Goal: Task Accomplishment & Management: Manage account settings

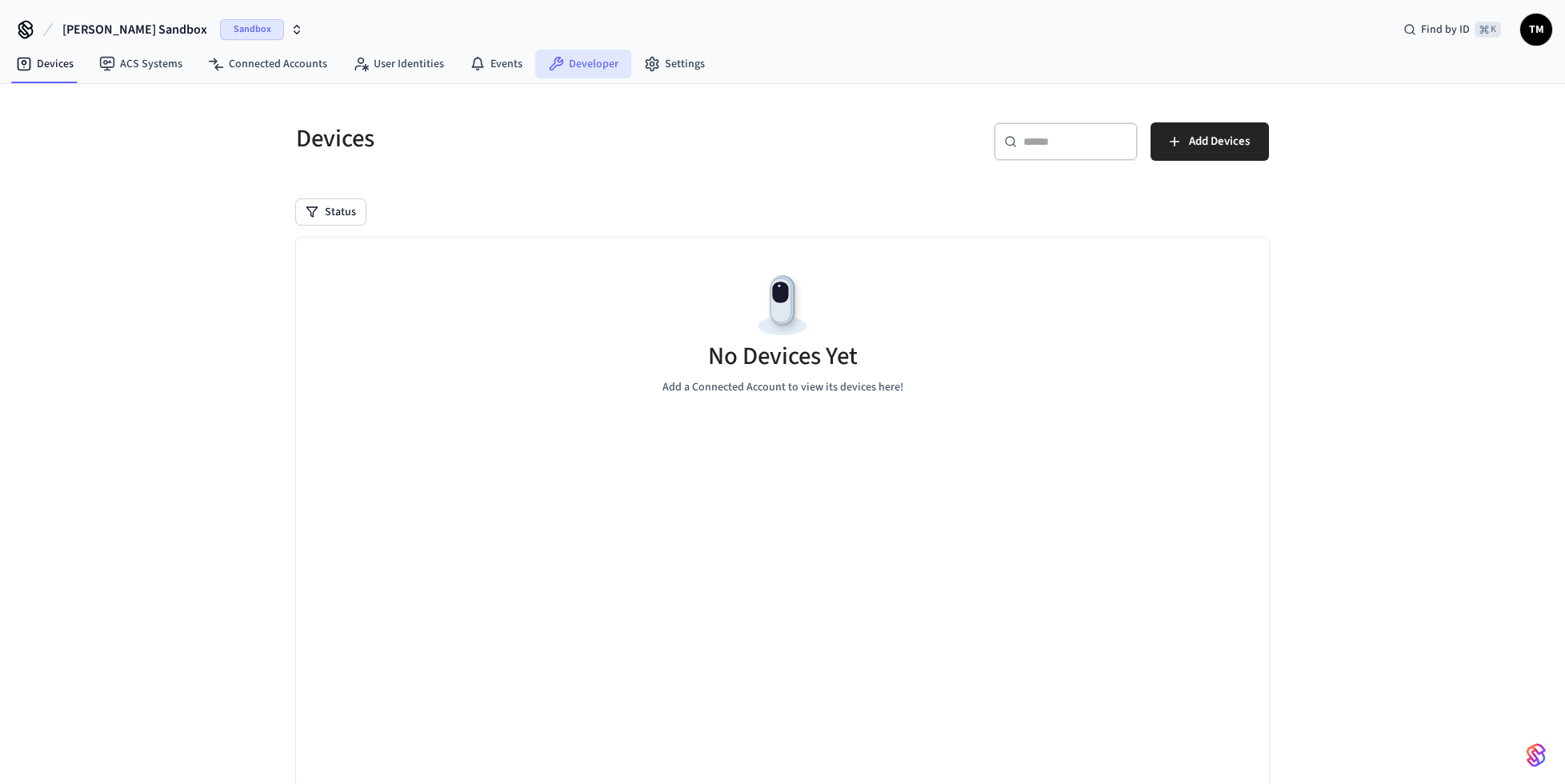
click at [582, 63] on link "Developer" at bounding box center [583, 63] width 96 height 28
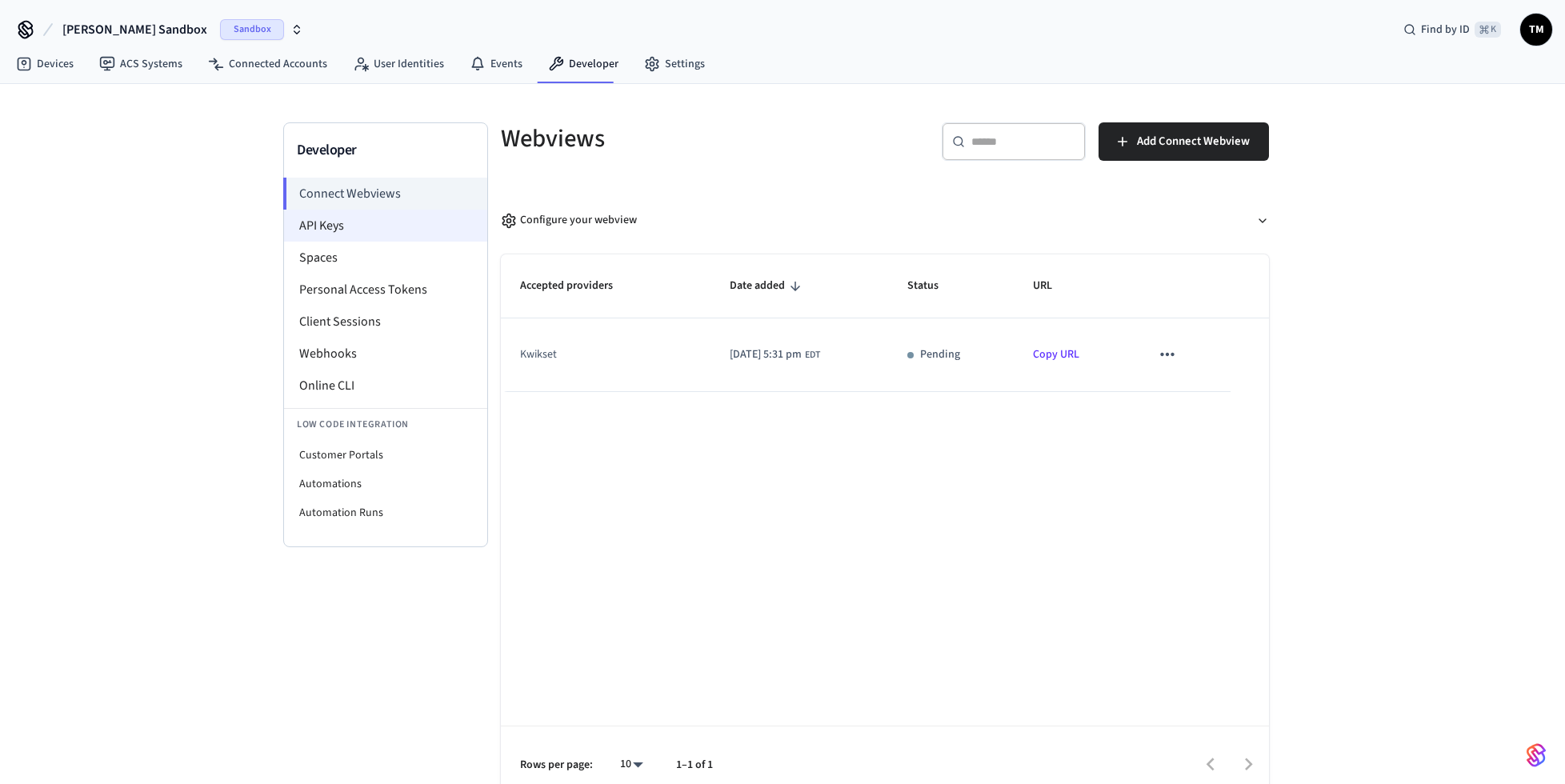
click at [411, 225] on li "API Keys" at bounding box center [385, 225] width 203 height 32
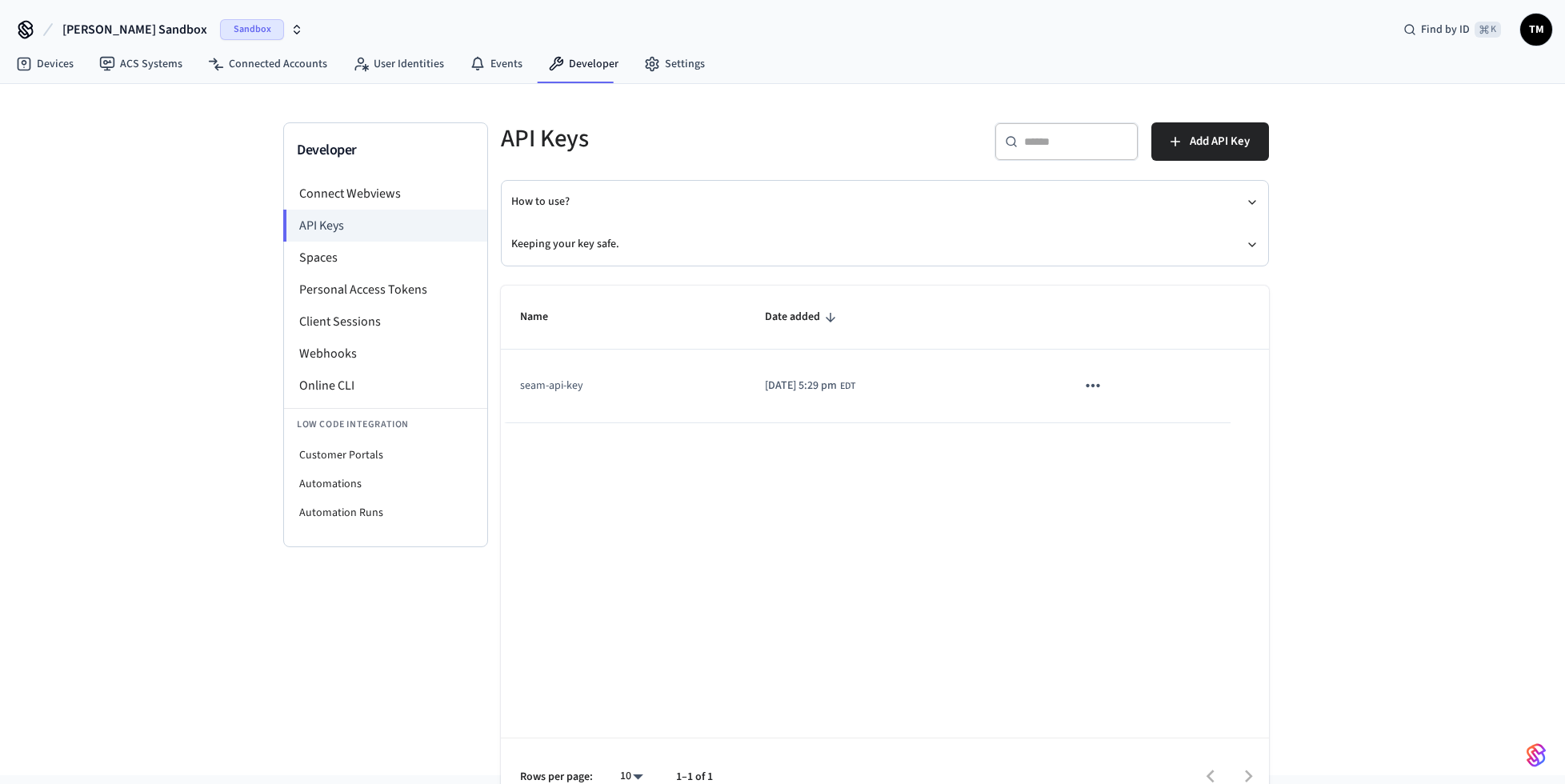
scroll to position [29, 0]
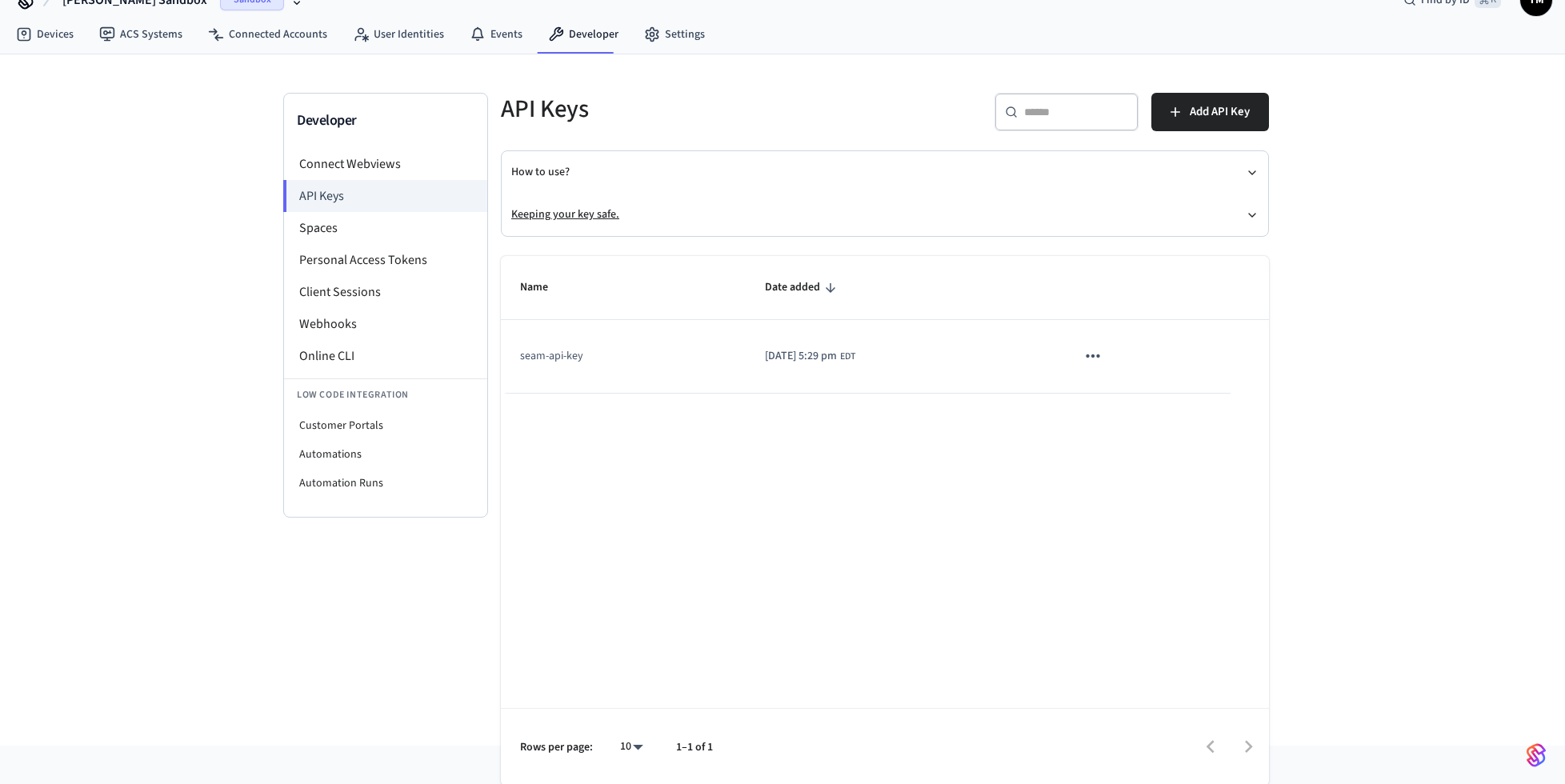
drag, startPoint x: 1219, startPoint y: 116, endPoint x: 889, endPoint y: 197, distance: 339.8
click at [889, 194] on div "API Keys ​ ​ Add API Key How to use? Keeping your key safe. Name Date added sea…" at bounding box center [884, 395] width 793 height 607
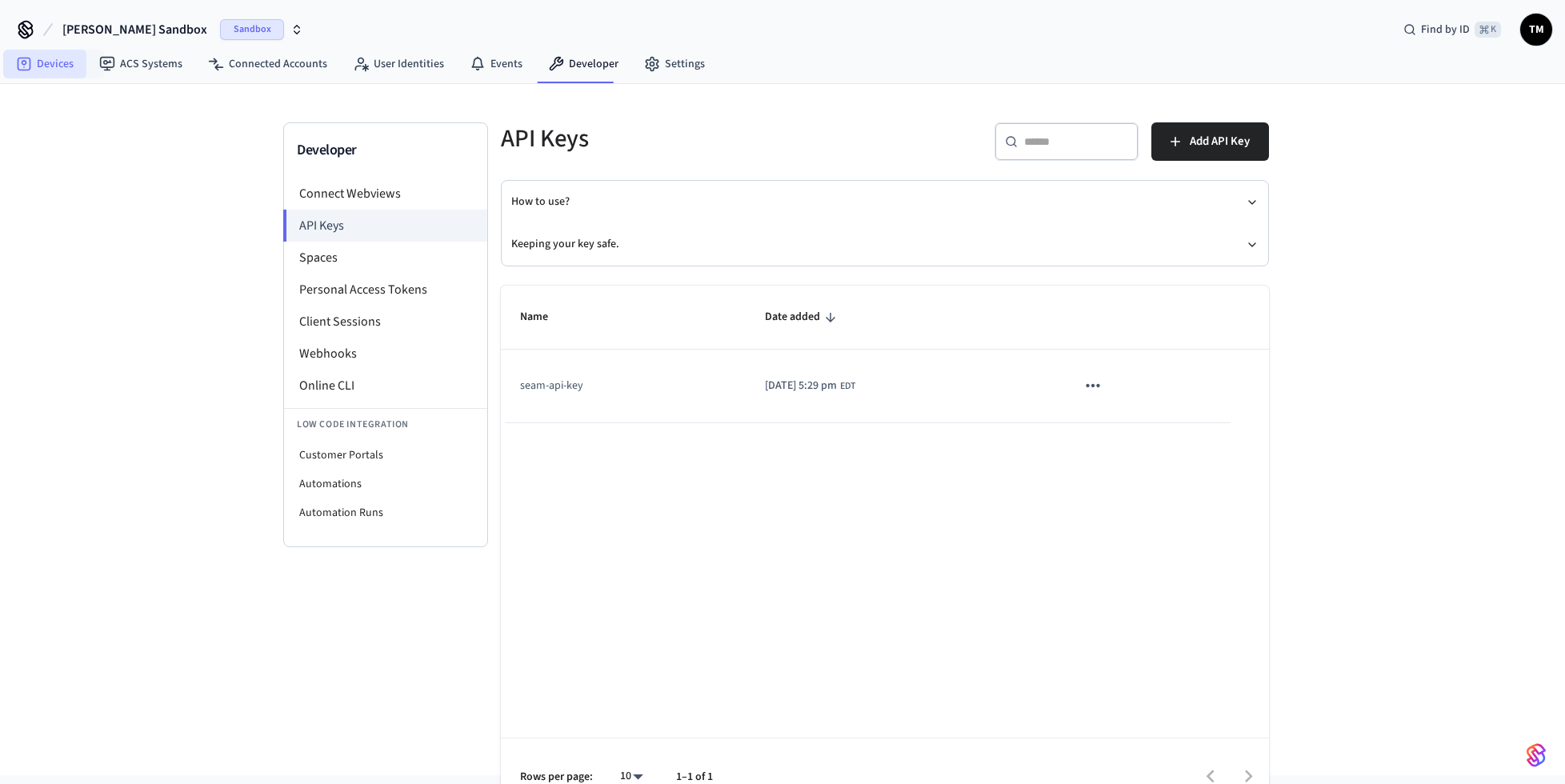
click at [49, 65] on link "Devices" at bounding box center [44, 63] width 83 height 28
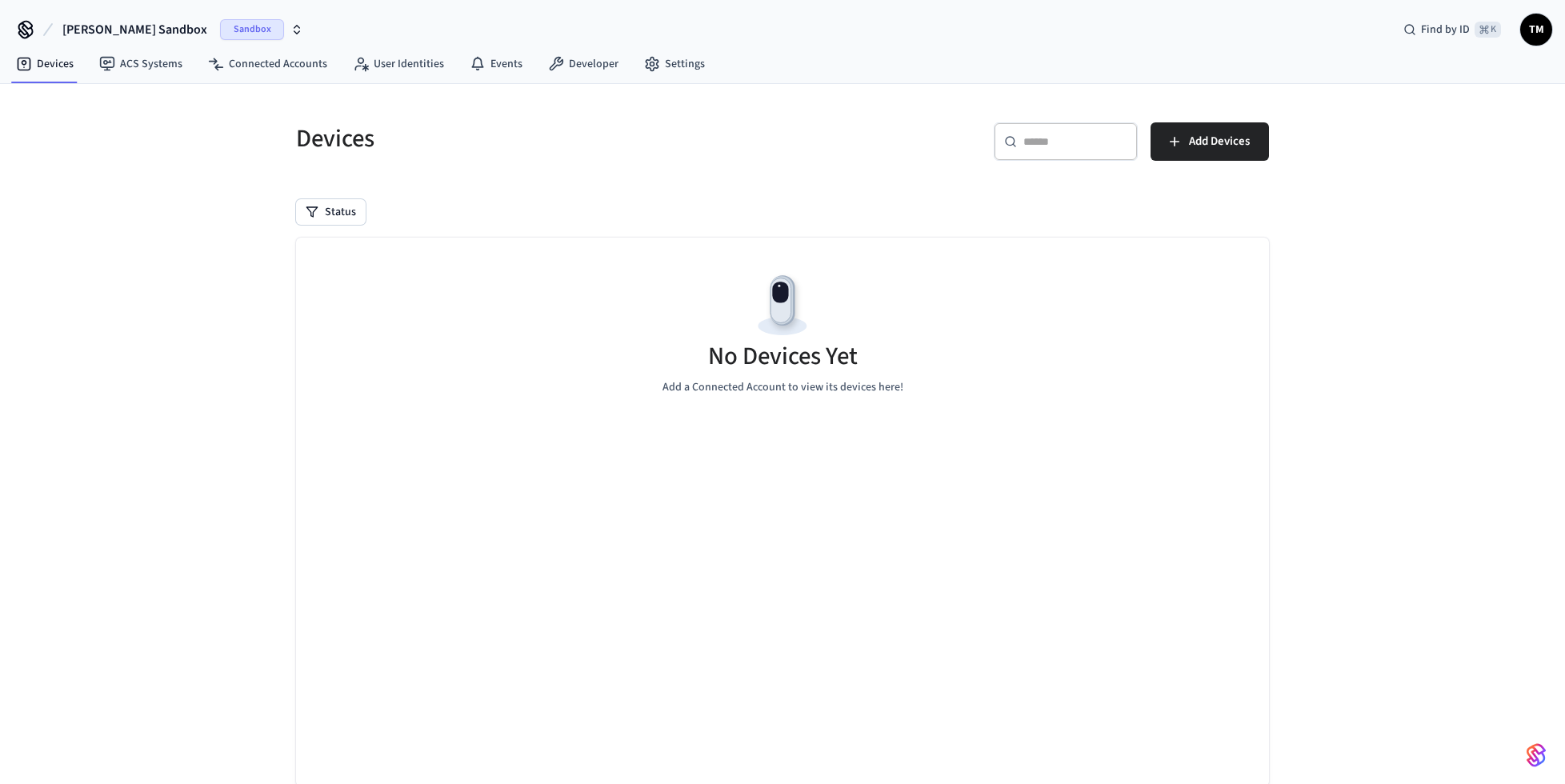
click at [230, 35] on span "Sandbox" at bounding box center [252, 29] width 64 height 21
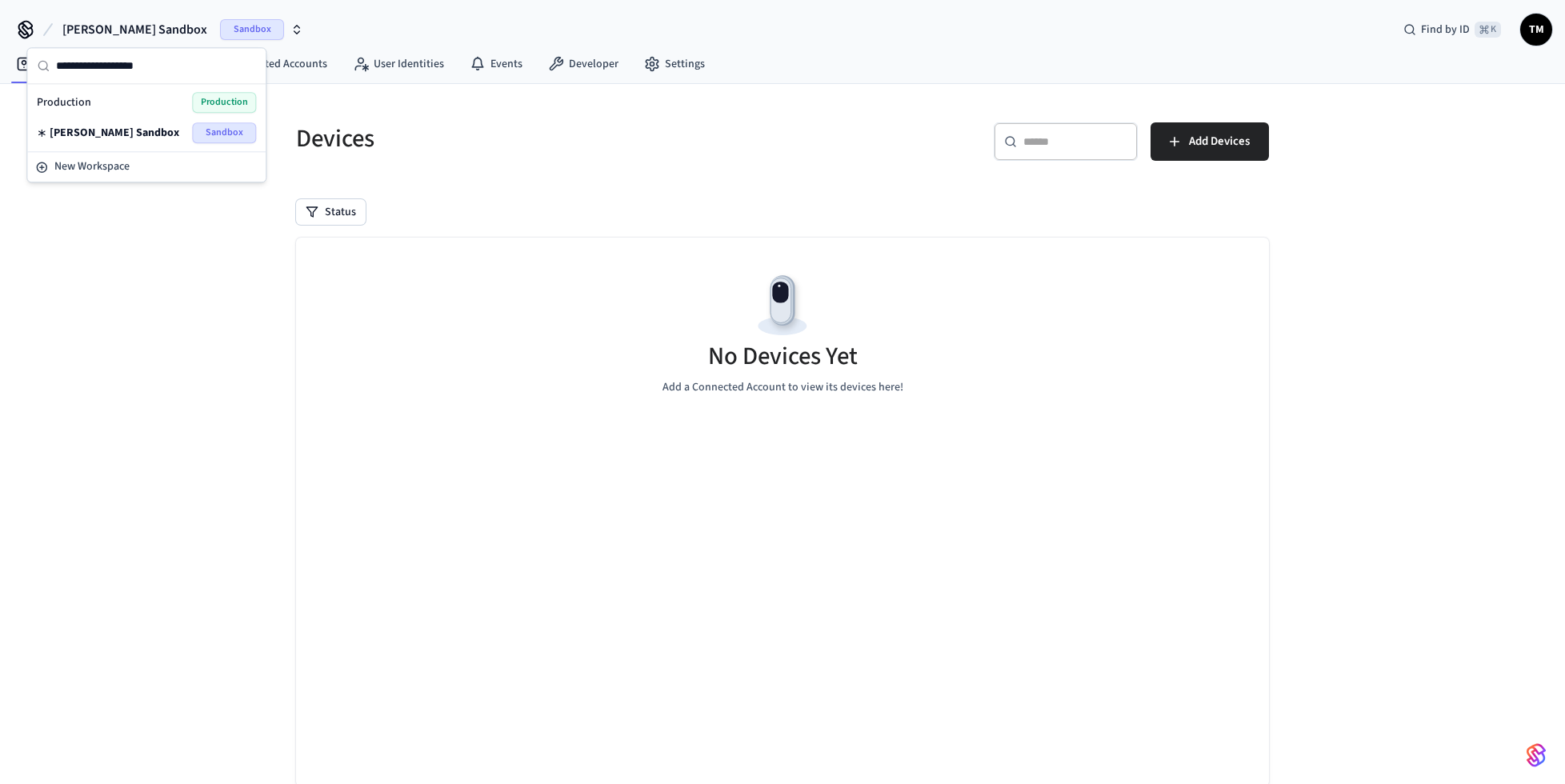
click at [153, 99] on div "Production Production" at bounding box center [146, 102] width 220 height 21
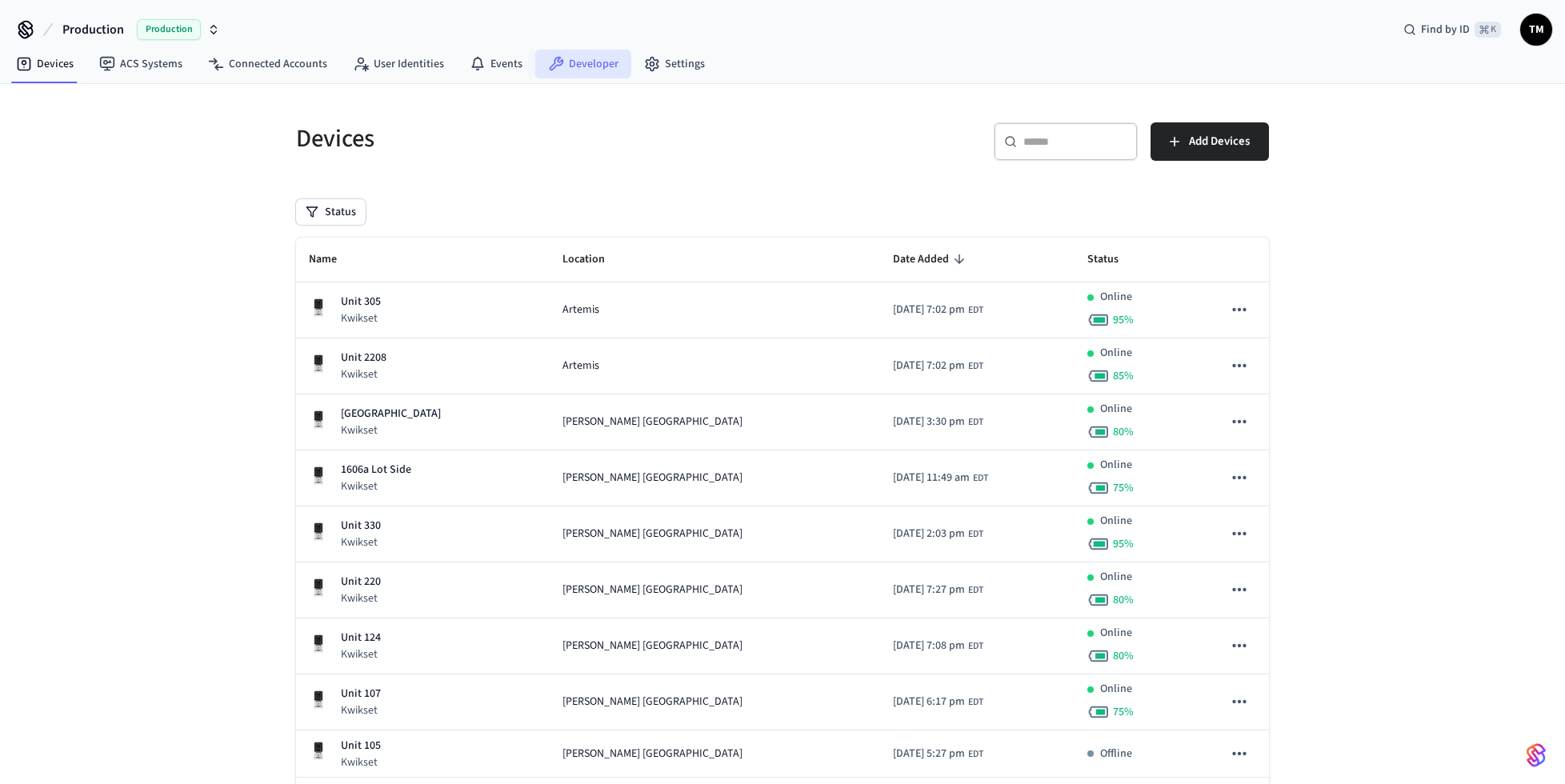
click at [583, 64] on link "Developer" at bounding box center [583, 63] width 96 height 28
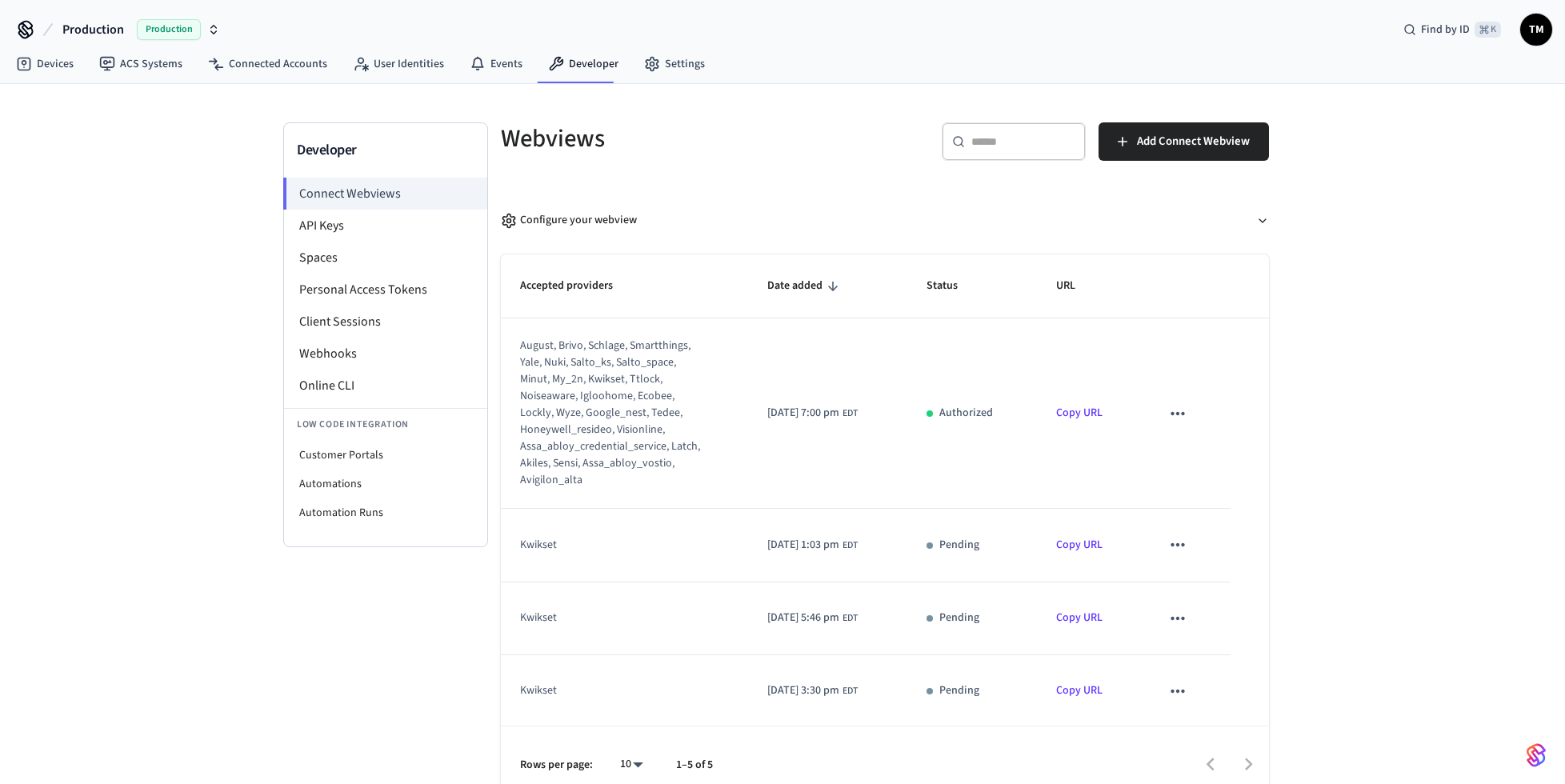
scroll to position [6, 0]
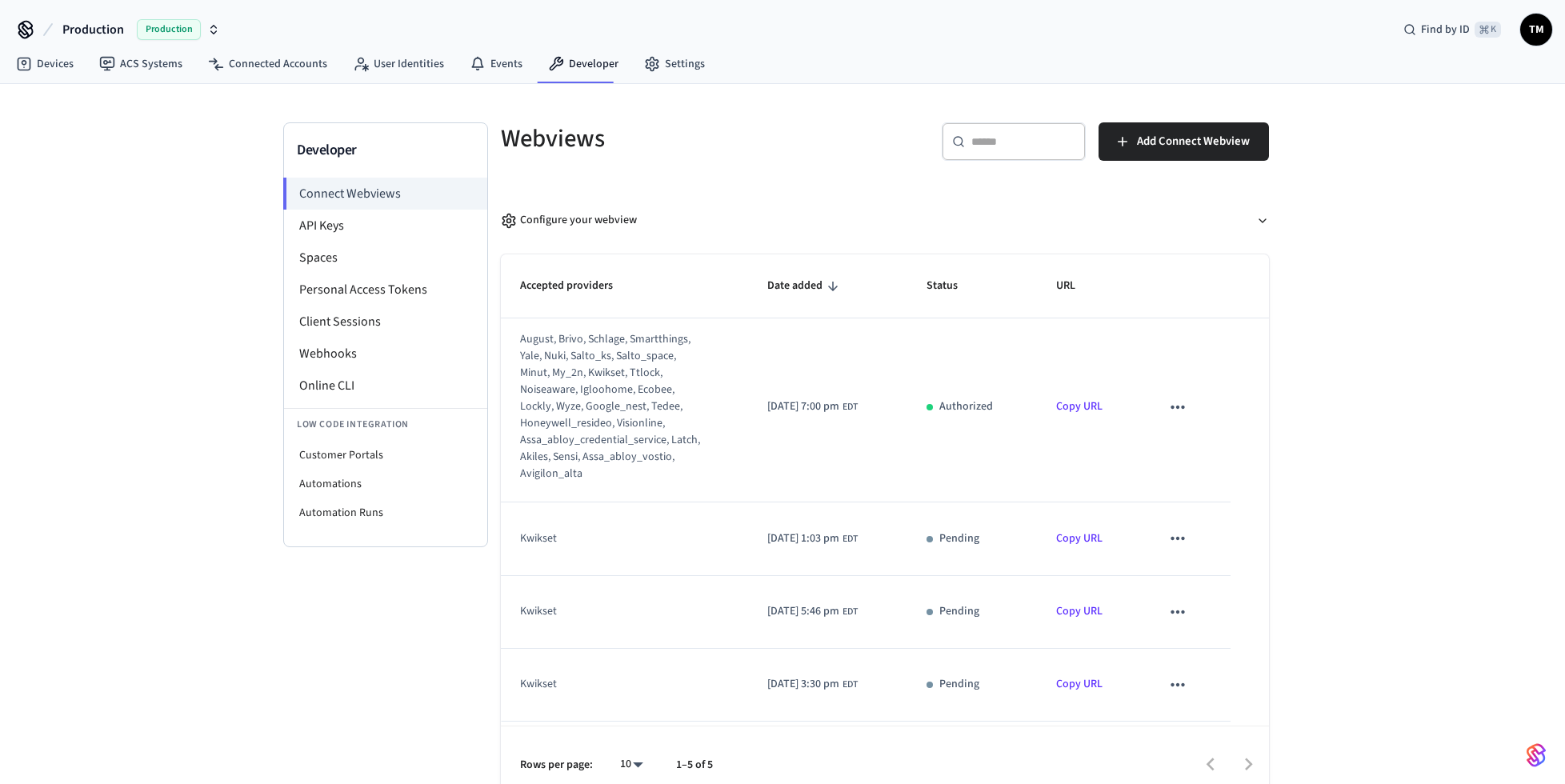
click at [1202, 397] on td "sticky table" at bounding box center [1186, 407] width 89 height 190
click at [1188, 398] on icon "sticky table" at bounding box center [1178, 407] width 21 height 21
click at [1141, 292] on div at bounding box center [782, 392] width 1565 height 784
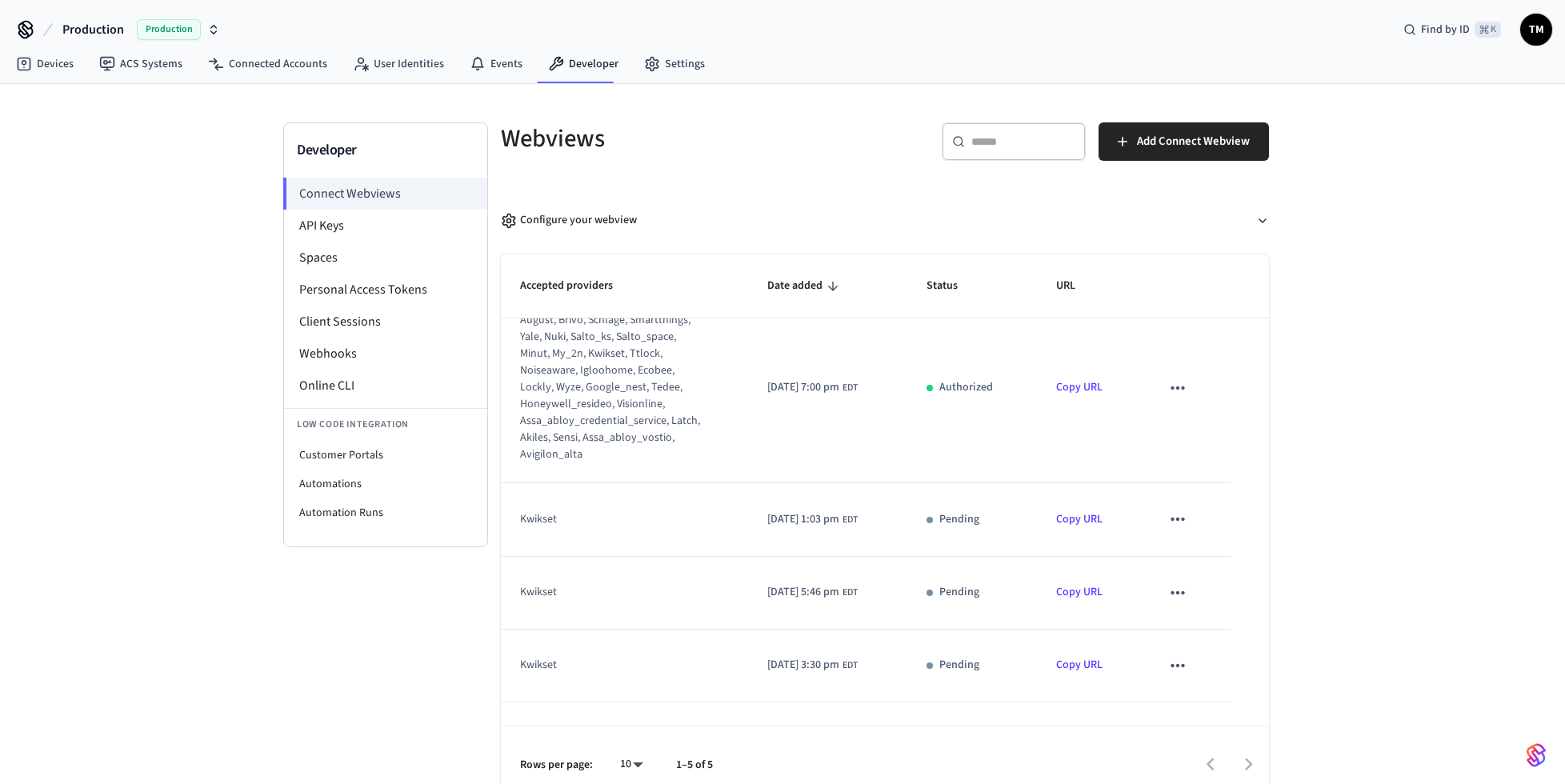
scroll to position [0, 0]
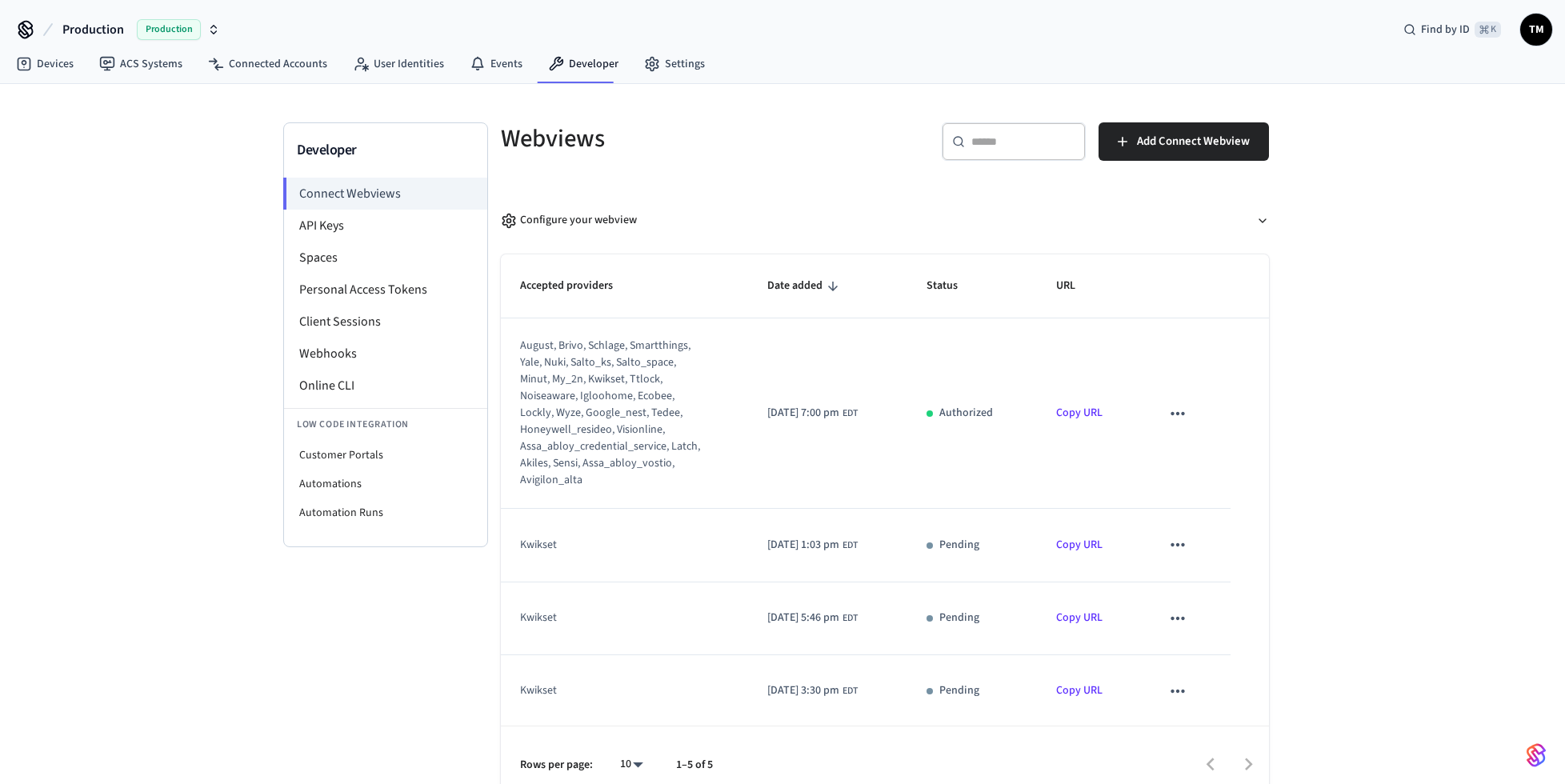
click at [1085, 405] on link "Copy URL" at bounding box center [1079, 412] width 47 height 16
click at [703, 369] on td "august, brivo, schlage, smartthings, yale, nuki, salto_ks, salto_space, minut, …" at bounding box center [624, 413] width 247 height 190
click at [578, 222] on div "Configure your webview" at bounding box center [568, 220] width 136 height 16
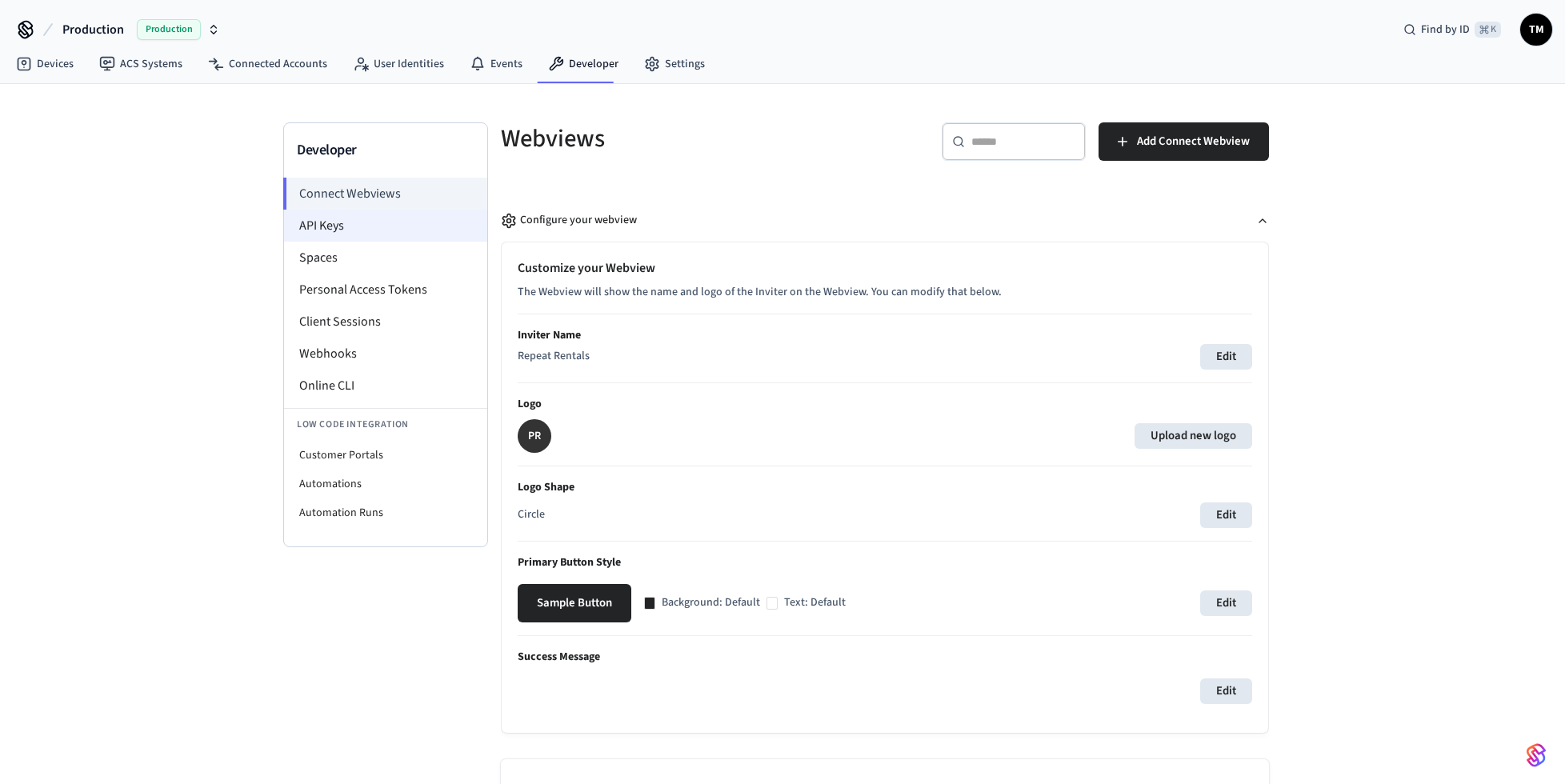
click at [374, 231] on li "API Keys" at bounding box center [385, 225] width 203 height 32
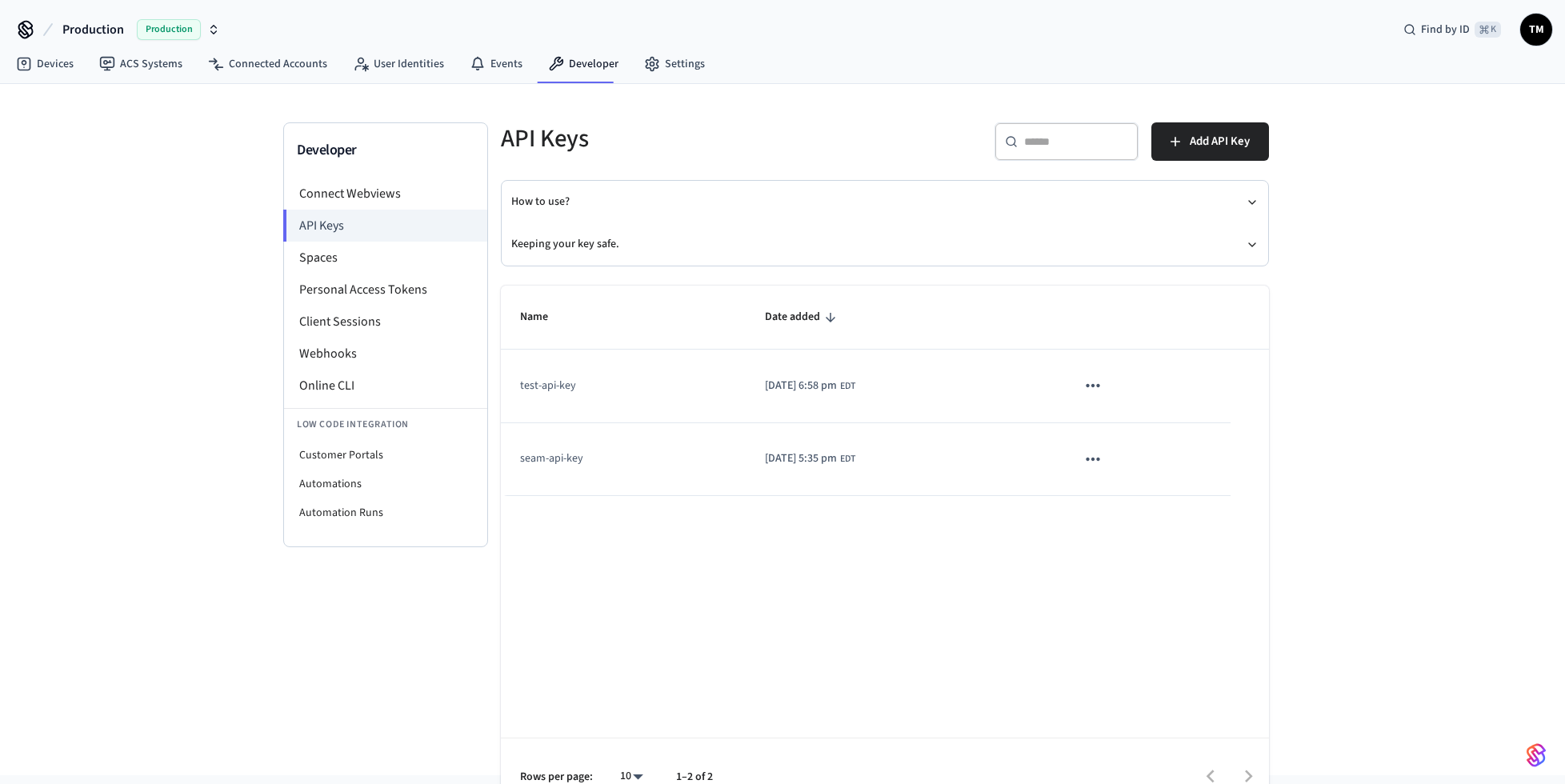
scroll to position [29, 0]
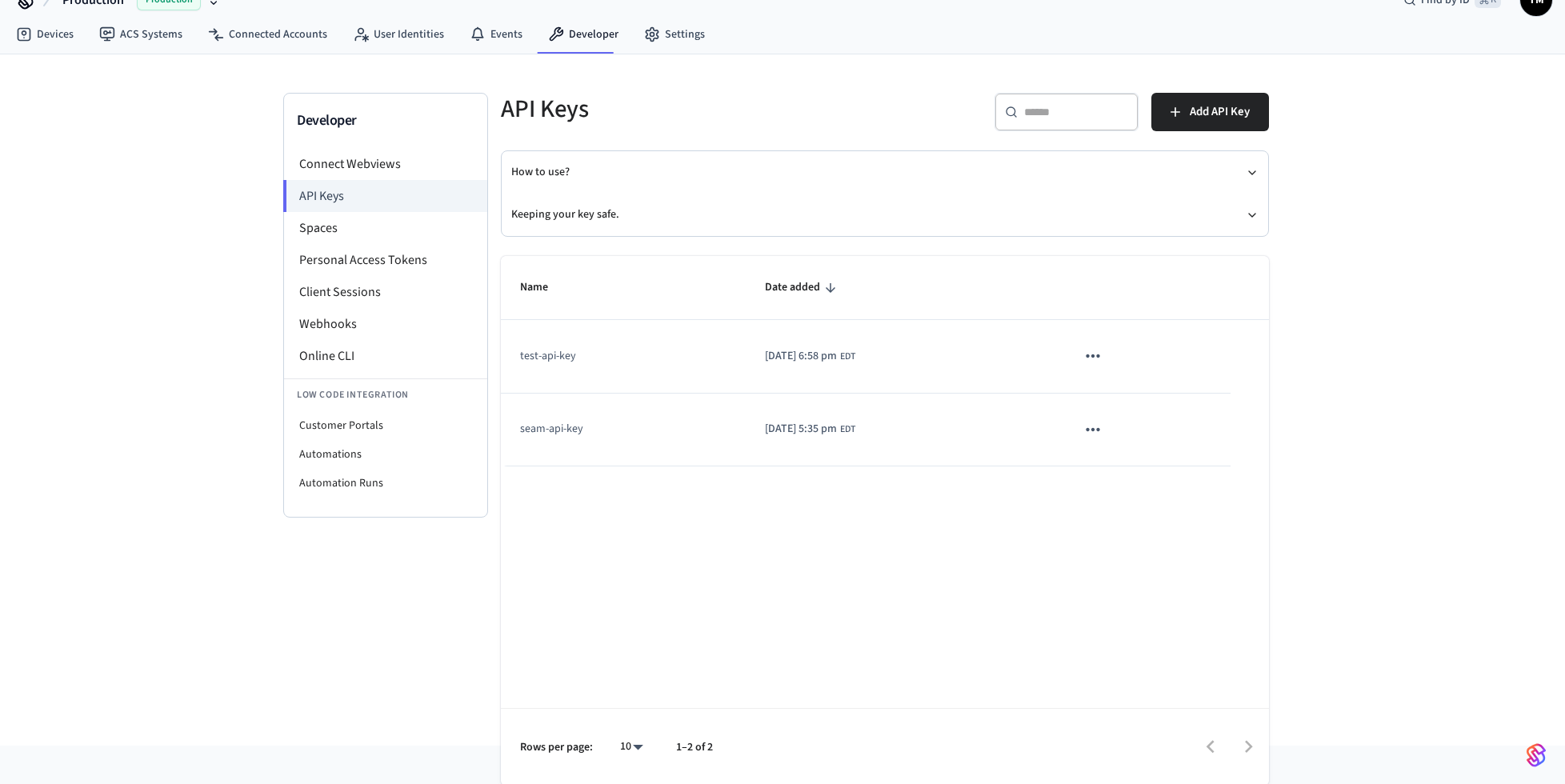
click at [1104, 353] on icon "sticky table" at bounding box center [1093, 356] width 21 height 21
click at [1142, 461] on li "Delete" at bounding box center [1143, 460] width 76 height 50
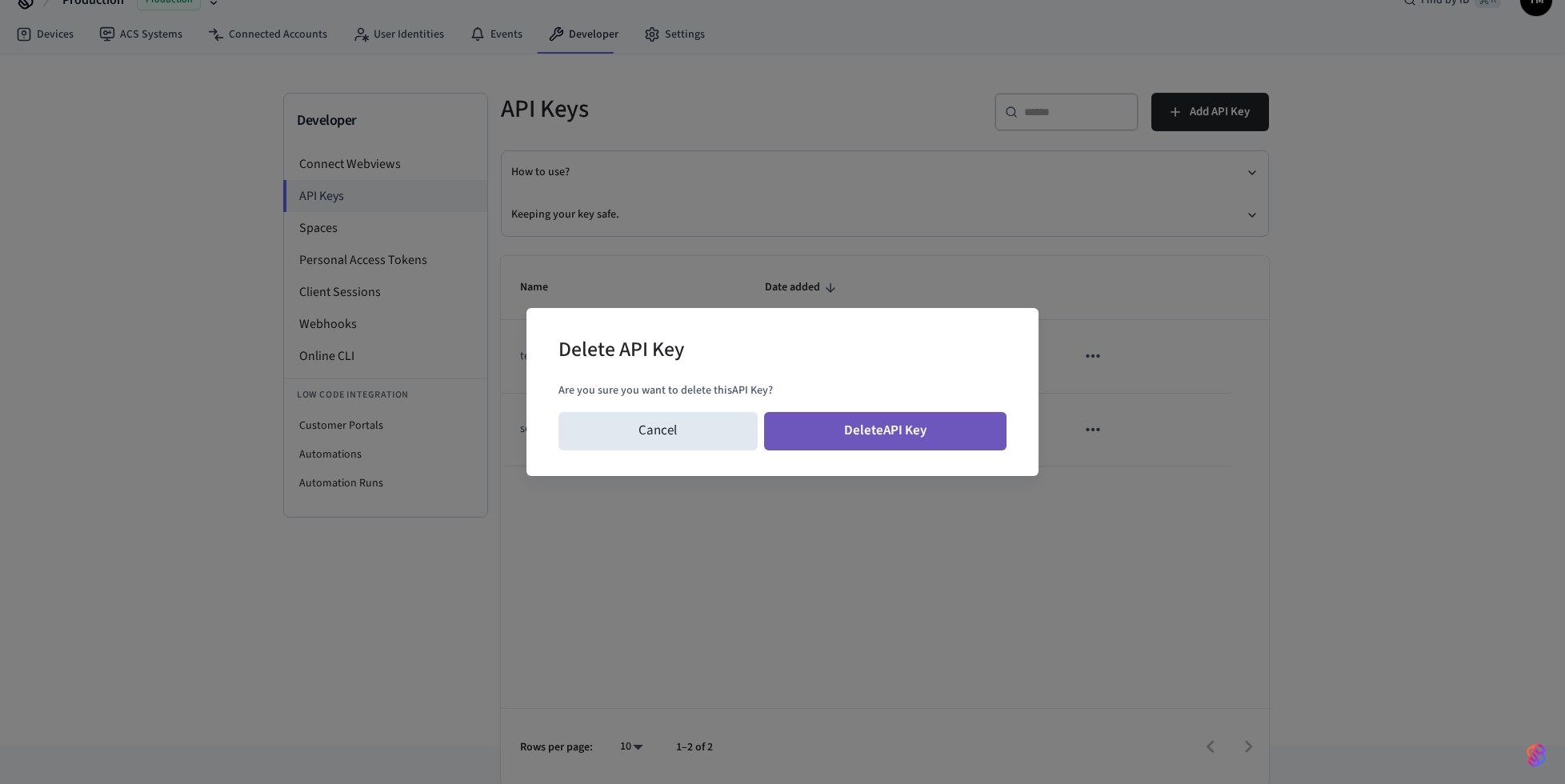
click at [926, 424] on button "Delete API Key" at bounding box center [886, 431] width 243 height 38
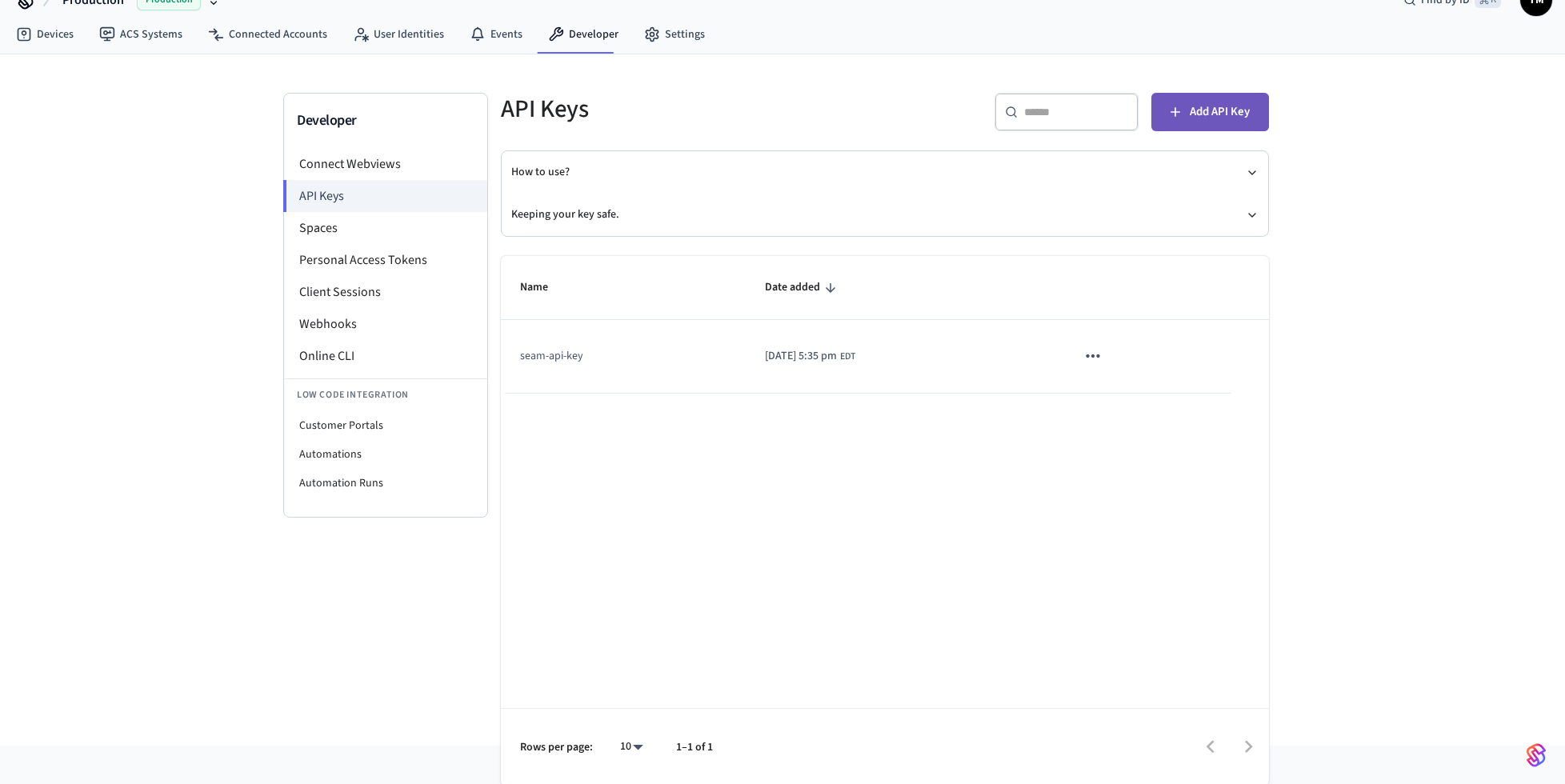
click at [1210, 110] on span "Add API Key" at bounding box center [1220, 112] width 60 height 21
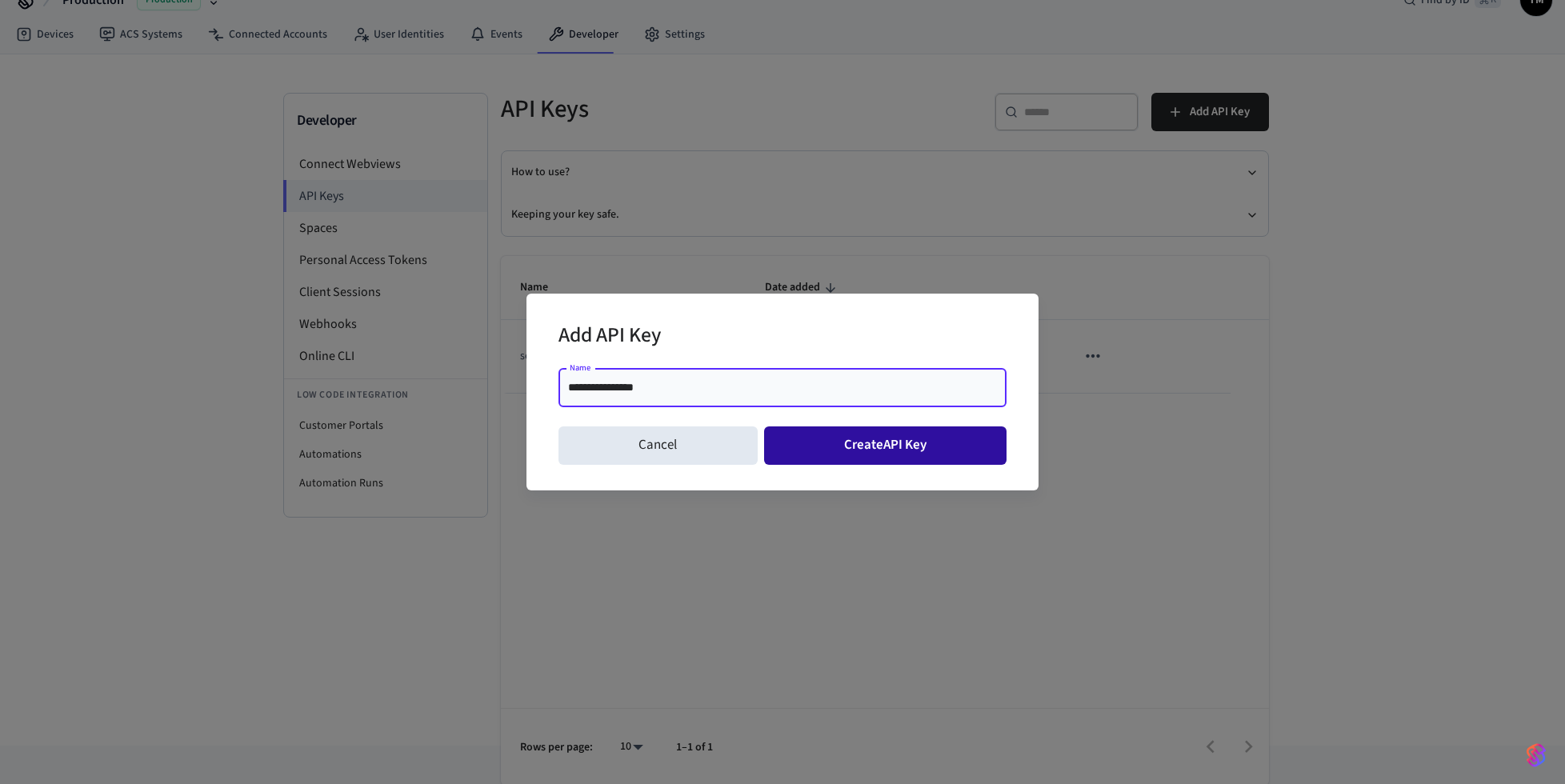
type input "**********"
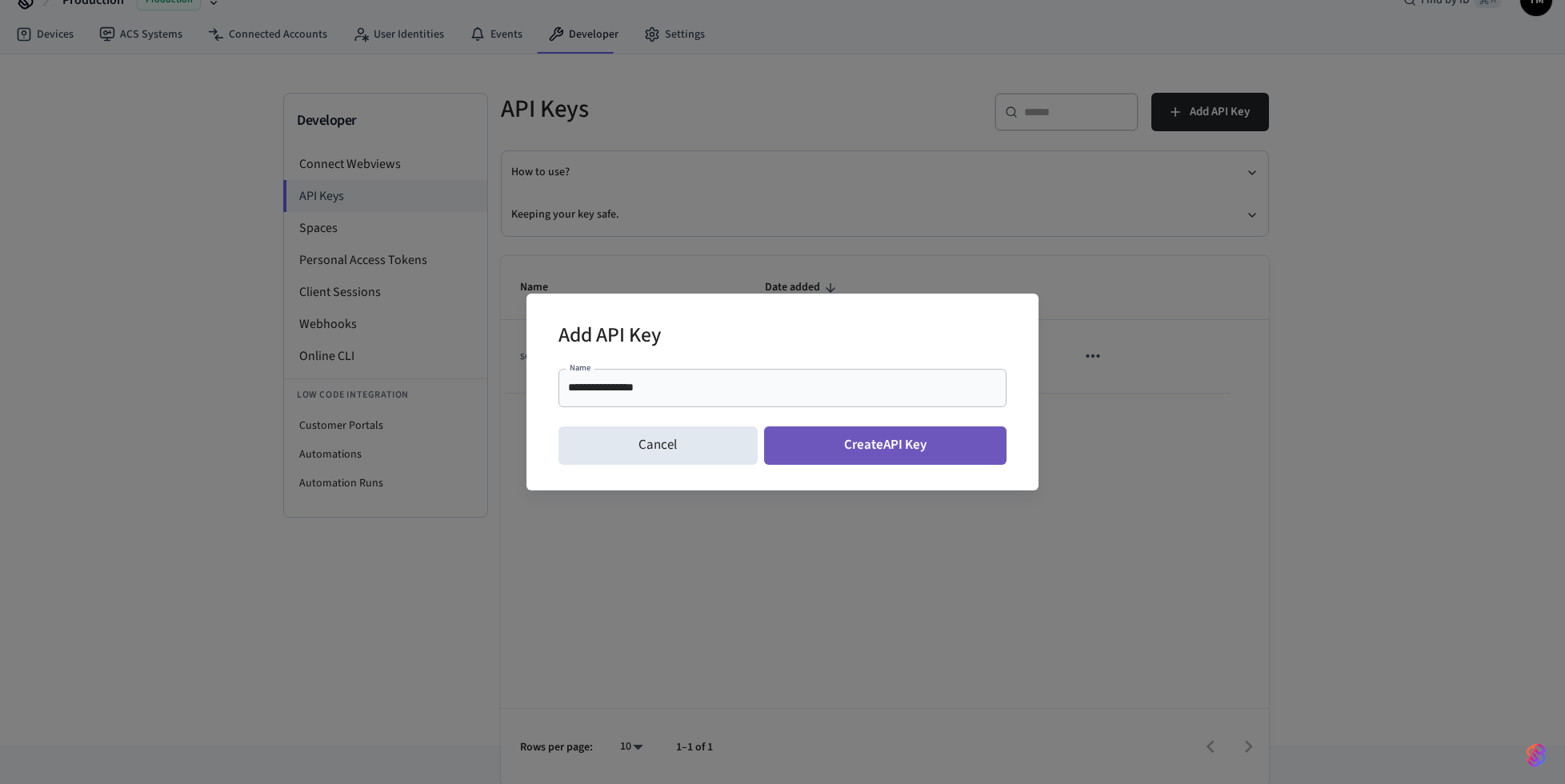
click at [934, 442] on button "Create API Key" at bounding box center [886, 446] width 243 height 38
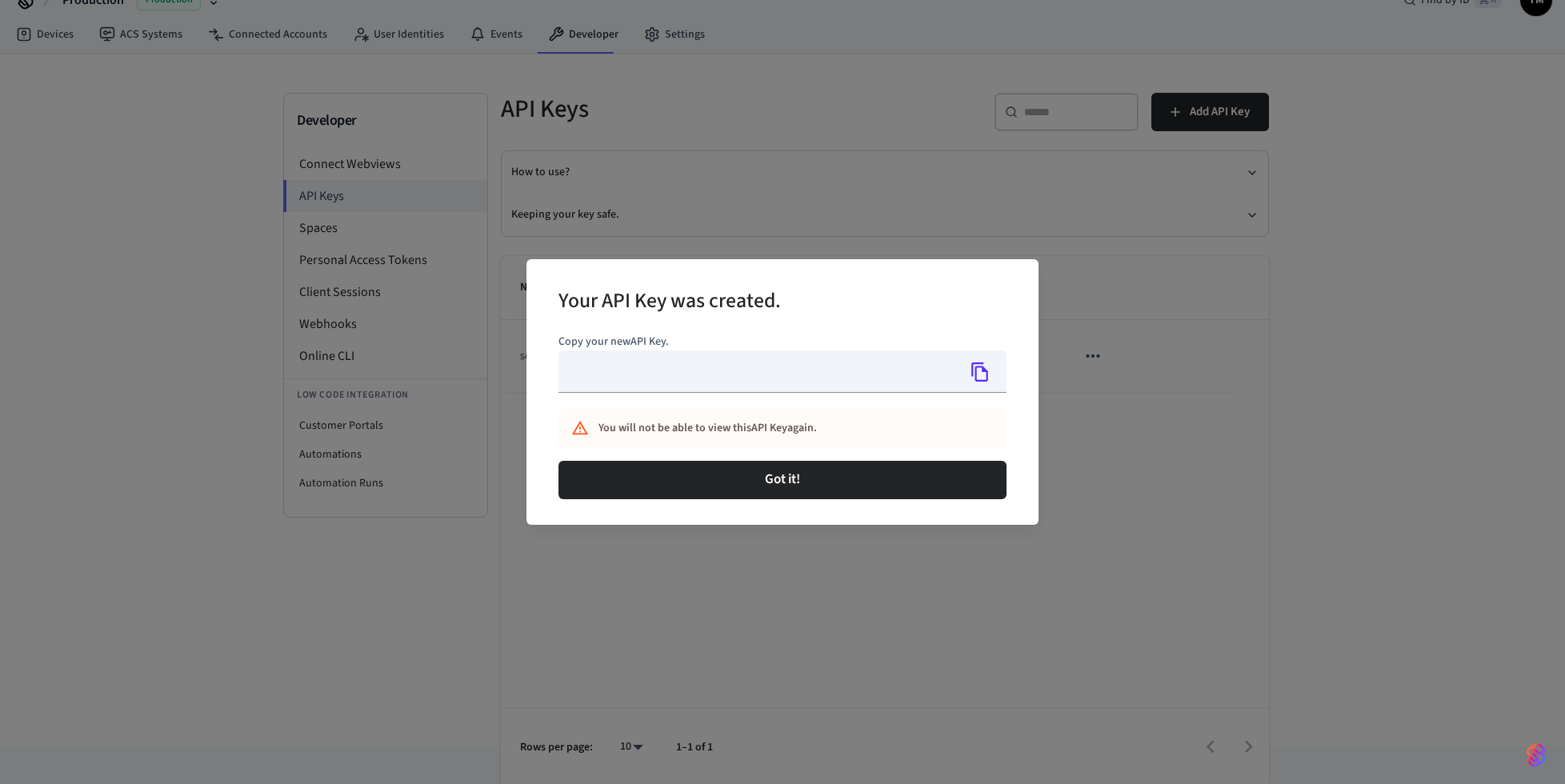
type input "**********"
click at [989, 370] on icon "Copy" at bounding box center [980, 371] width 21 height 21
click at [1046, 188] on div "**********" at bounding box center [782, 392] width 1565 height 784
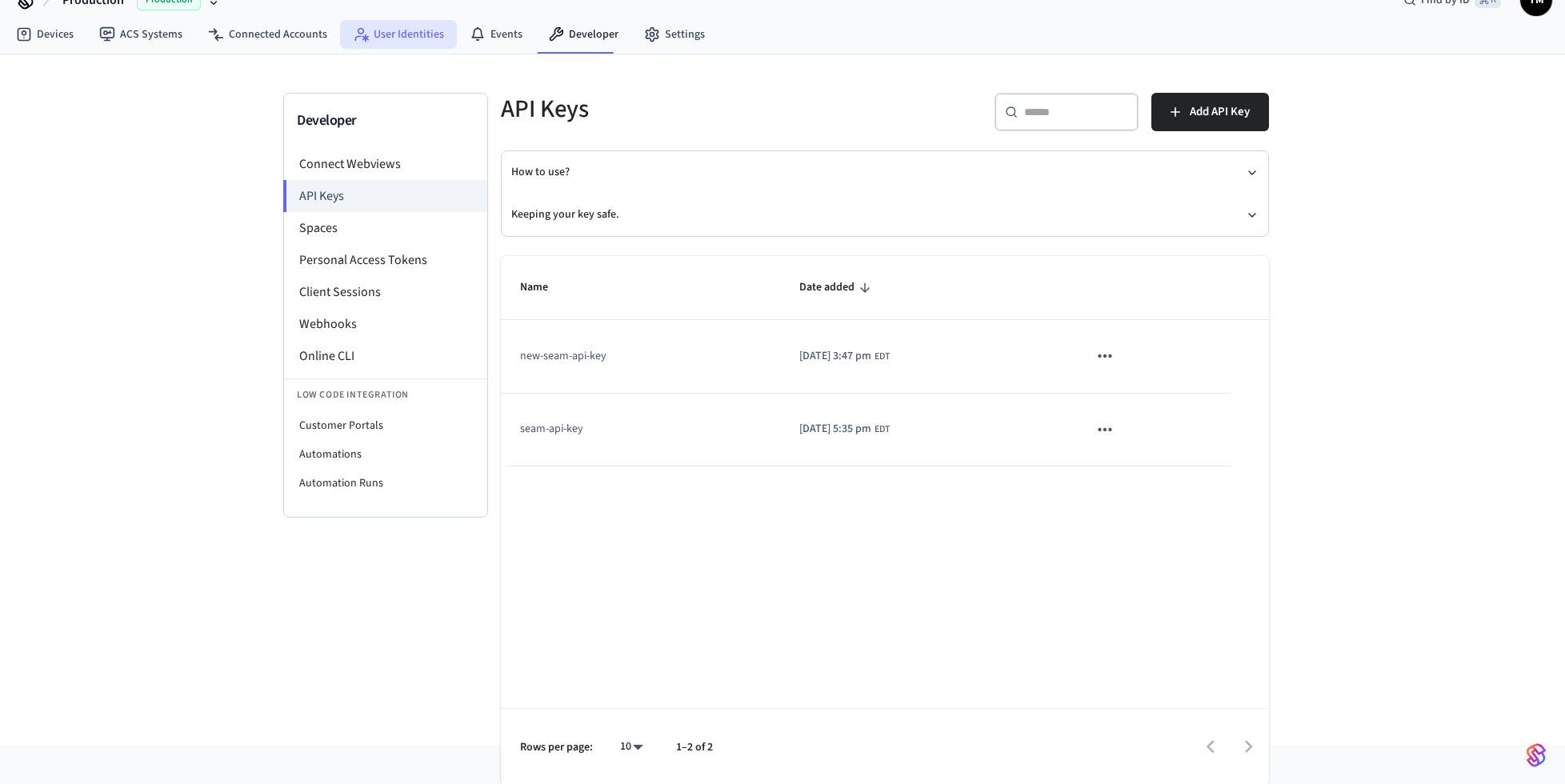
click at [400, 27] on link "User Identities" at bounding box center [399, 34] width 117 height 28
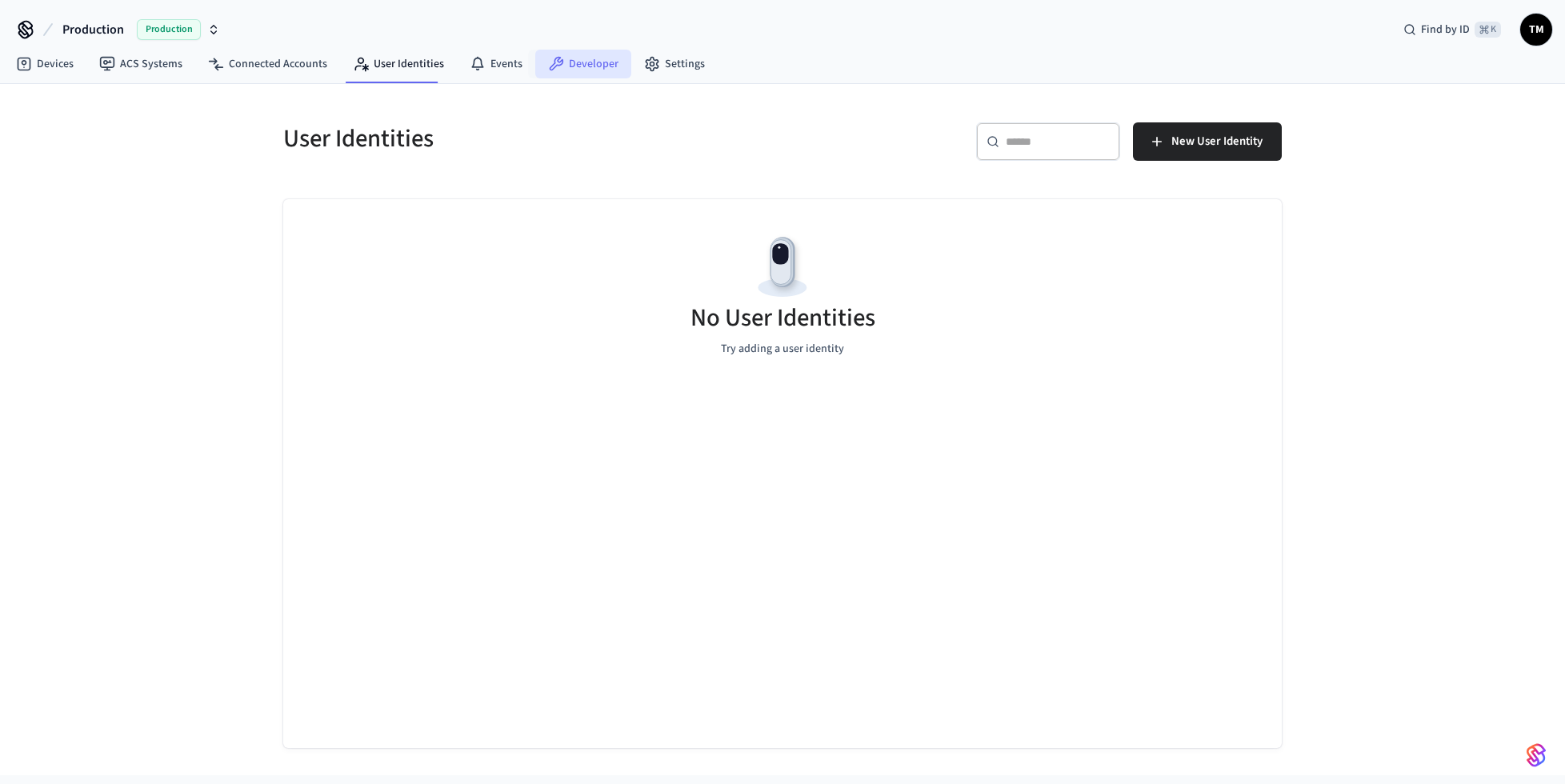
click at [562, 67] on link "Developer" at bounding box center [583, 63] width 96 height 28
